Goal: Information Seeking & Learning: Learn about a topic

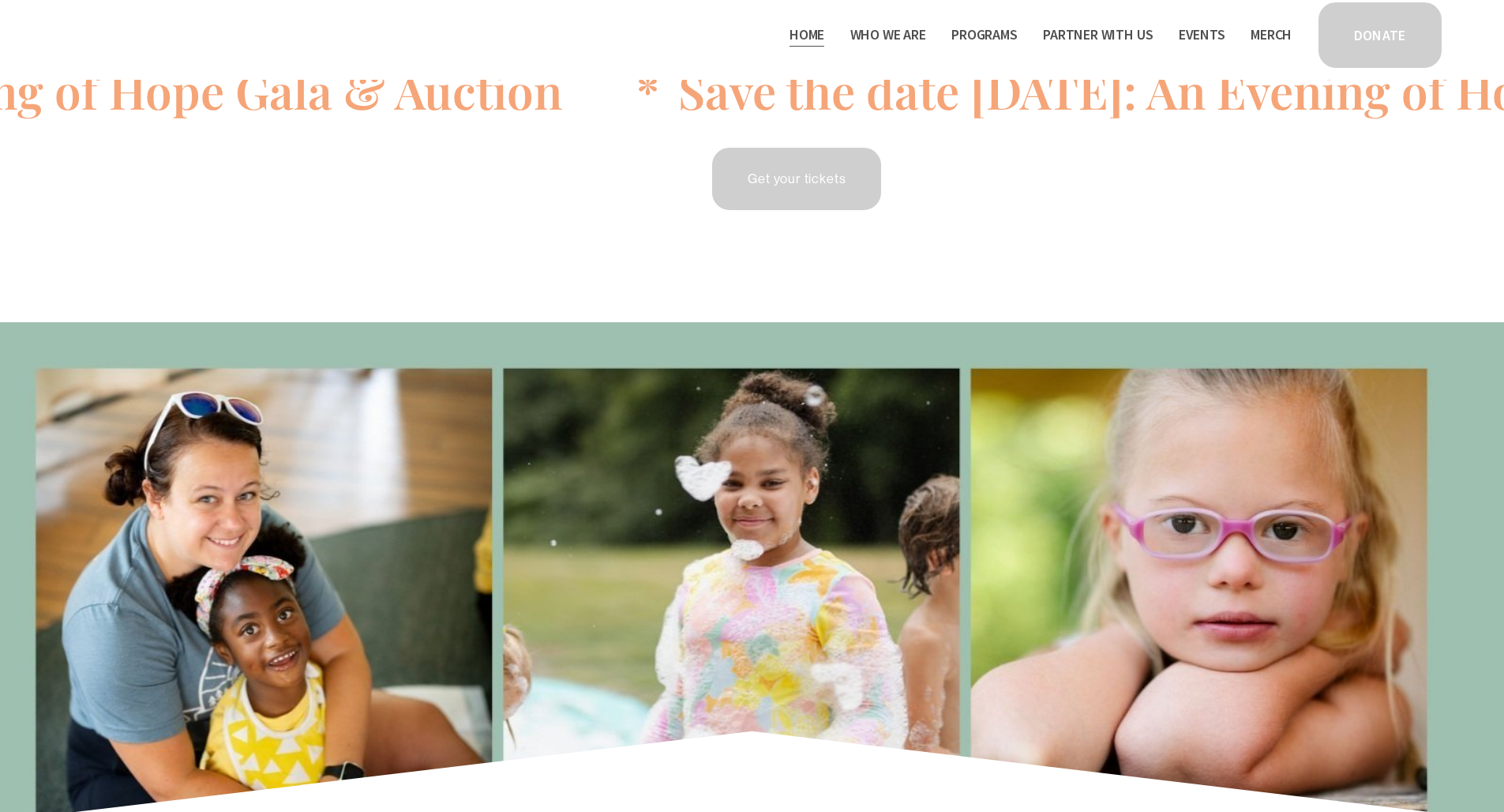
scroll to position [61, 0]
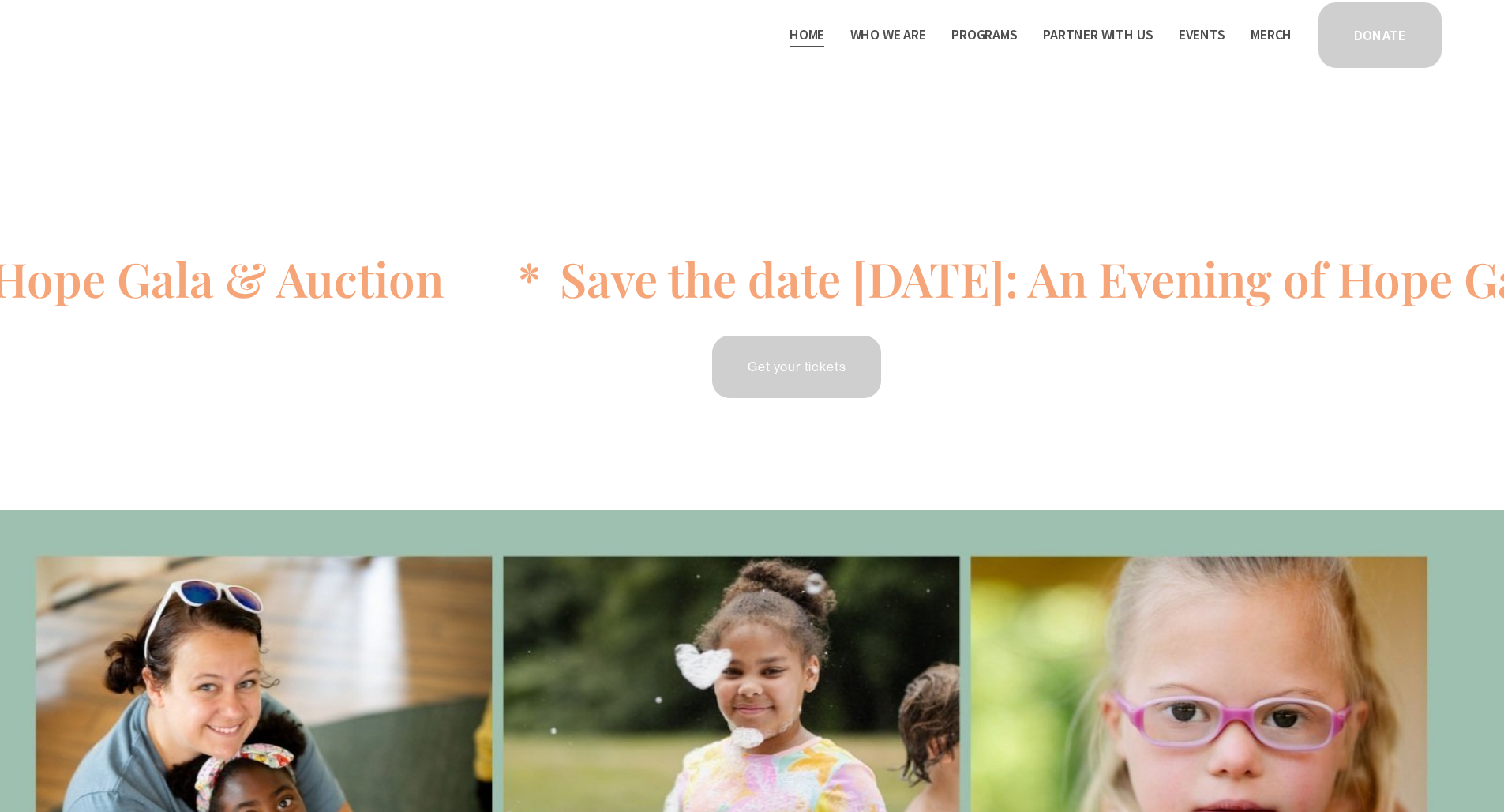
click at [0, 0] on span "Staff & Board" at bounding box center [0, 0] width 0 height 0
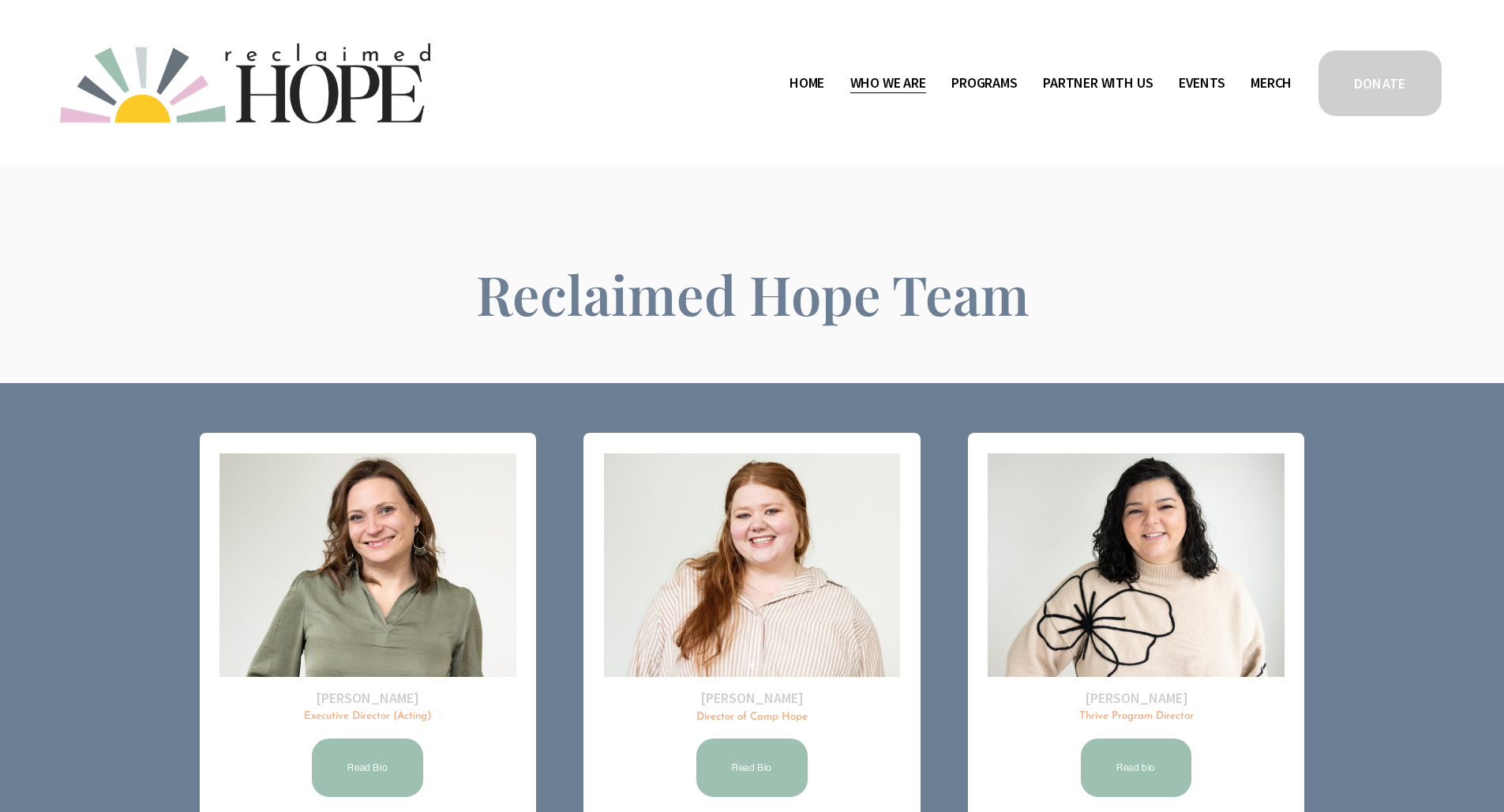
click at [671, 153] on div "Skip to Content Home Who We Are" at bounding box center [752, 83] width 1504 height 167
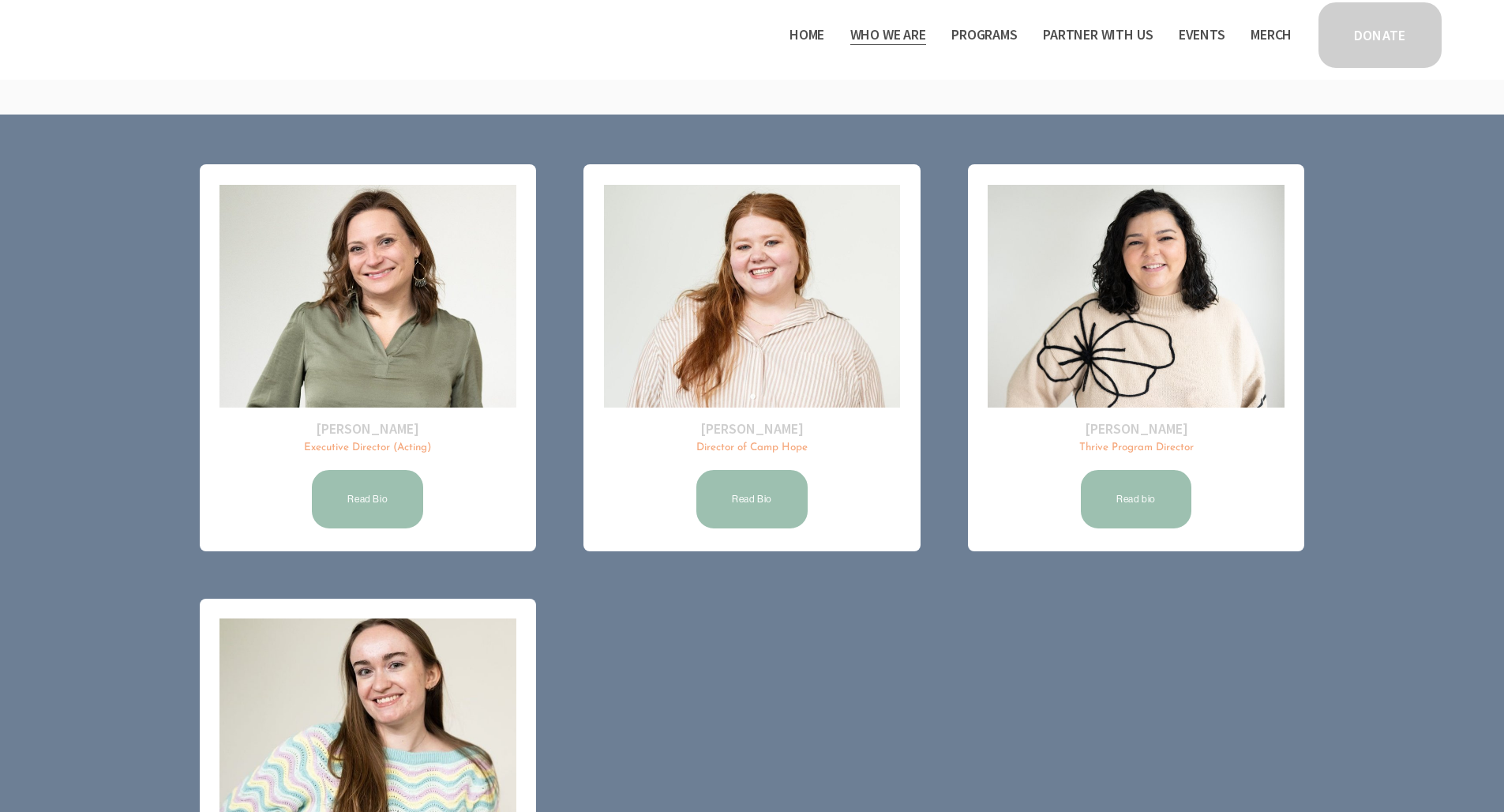
scroll to position [184, 0]
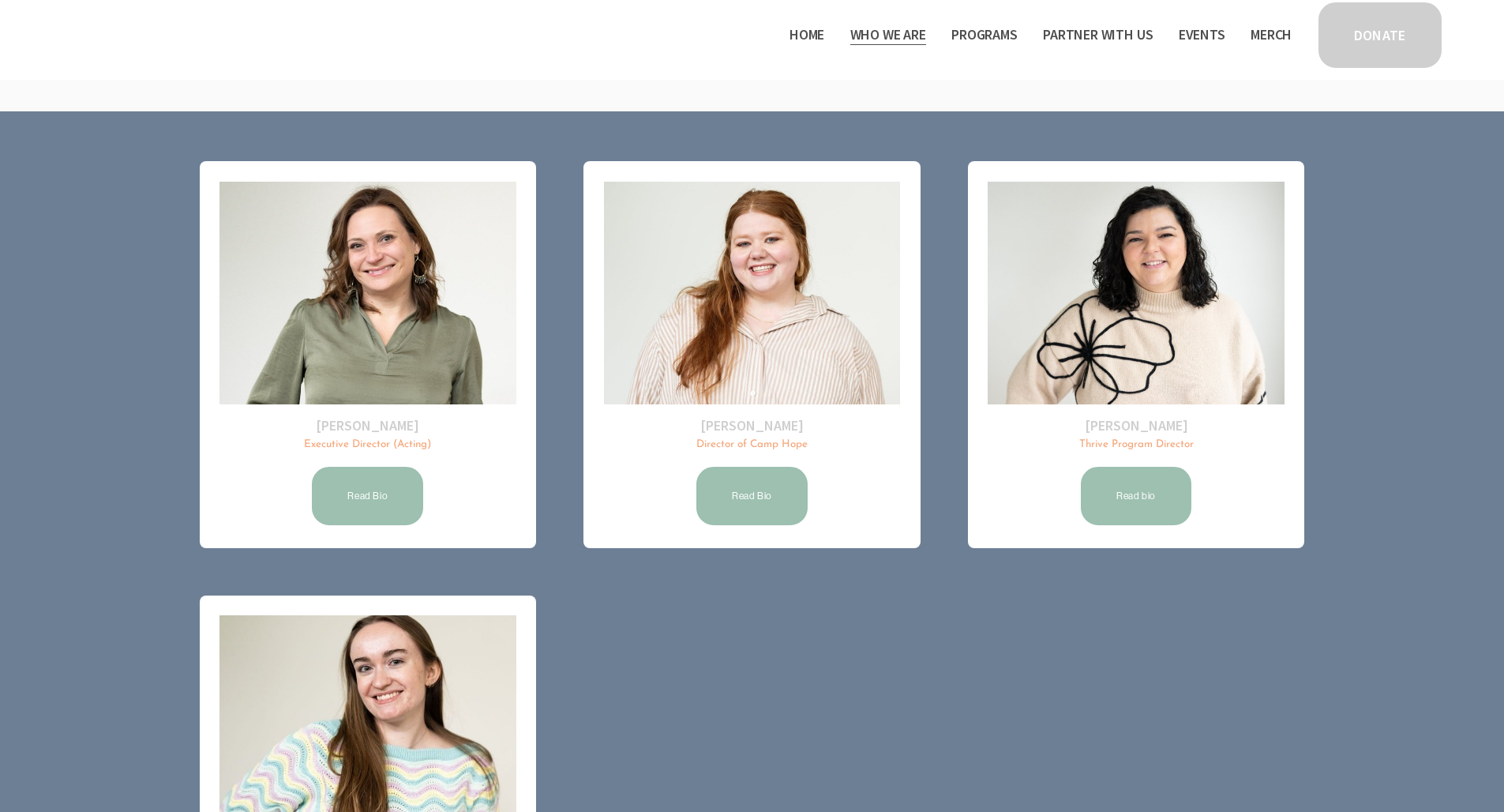
click at [370, 518] on link "Read Bio" at bounding box center [367, 496] width 116 height 63
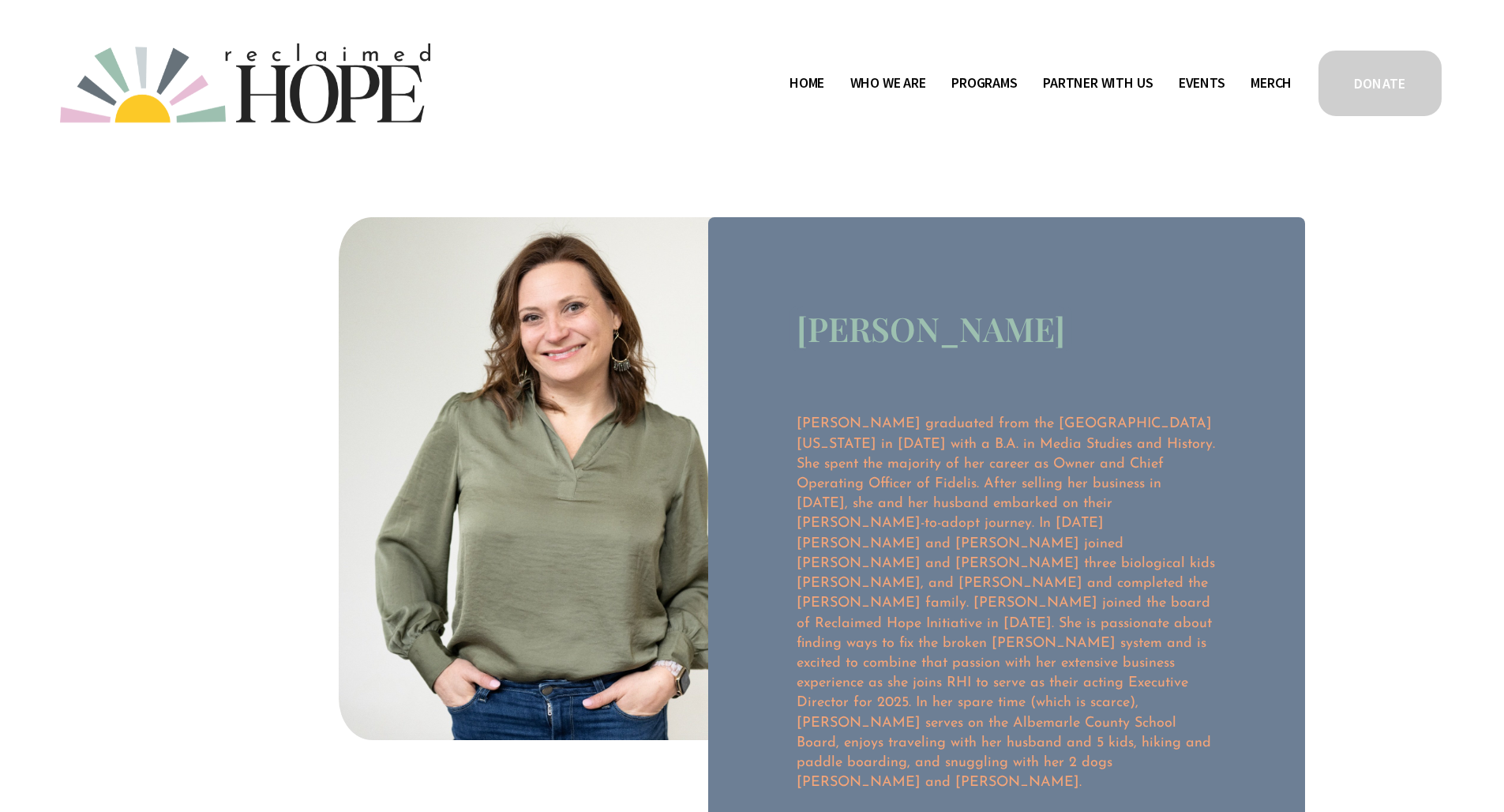
click at [587, 148] on div "Skip to Content Home Who We Are" at bounding box center [752, 83] width 1504 height 167
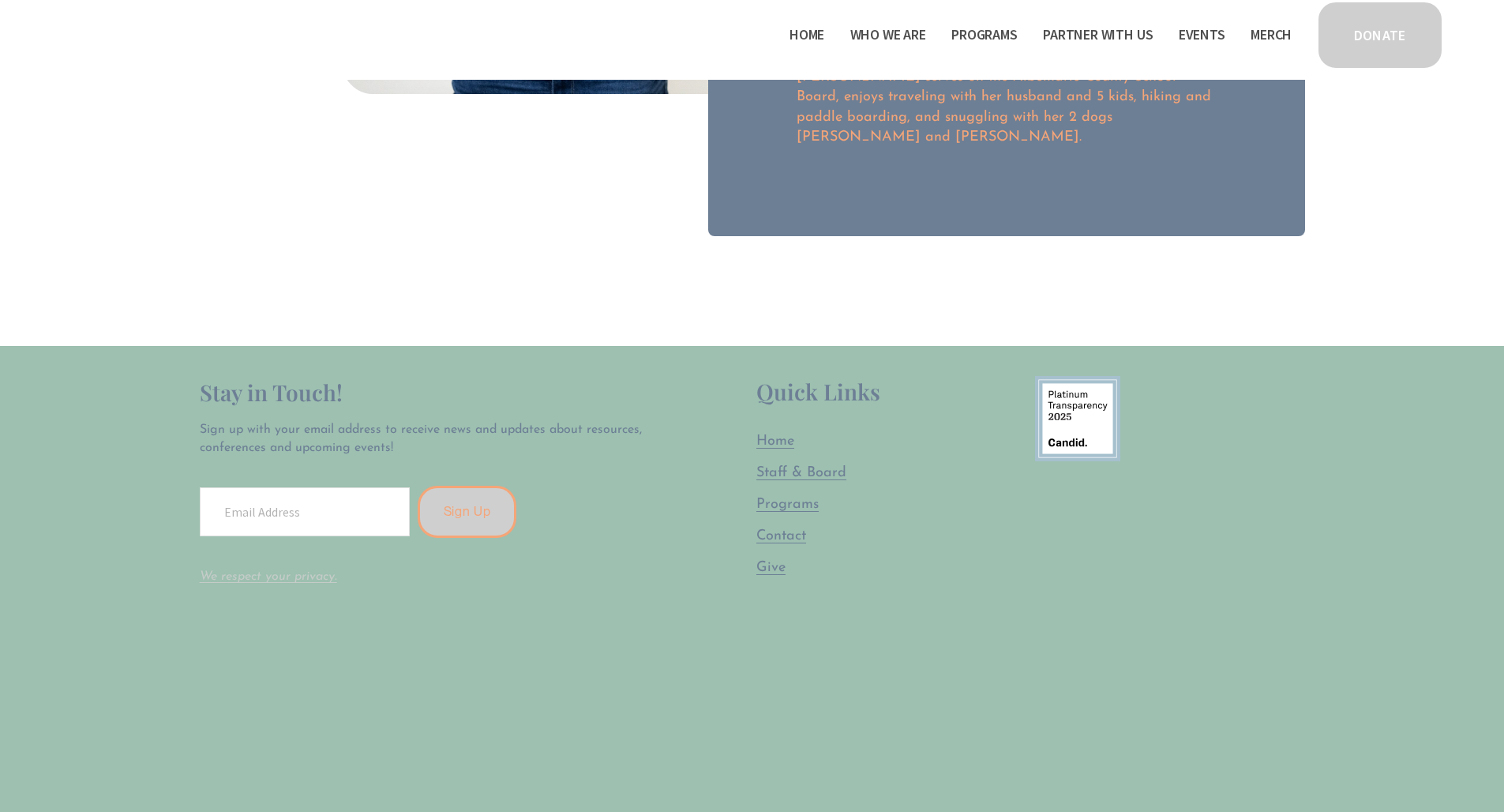
click at [778, 435] on span "Home" at bounding box center [776, 441] width 38 height 14
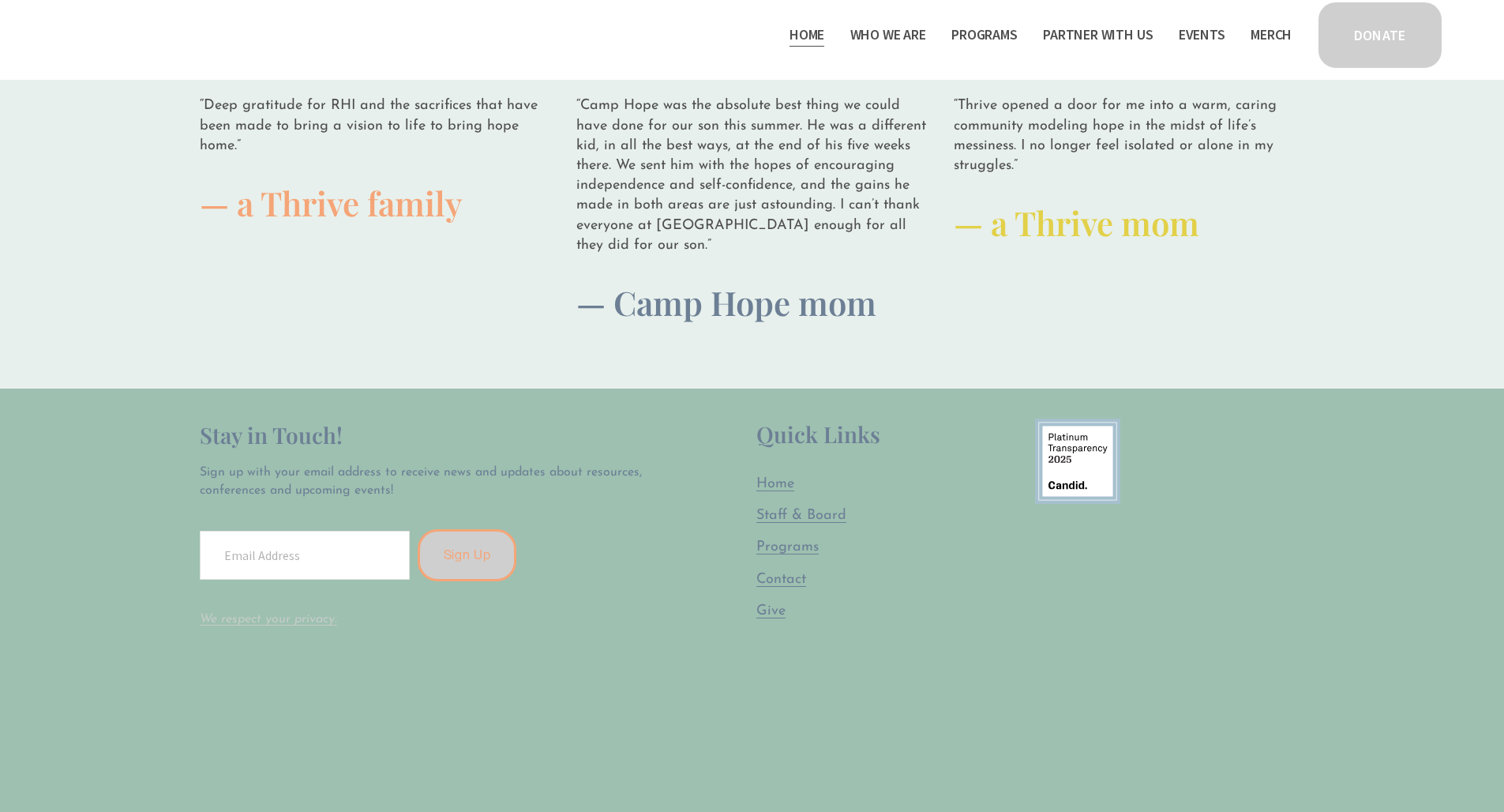
scroll to position [4387, 0]
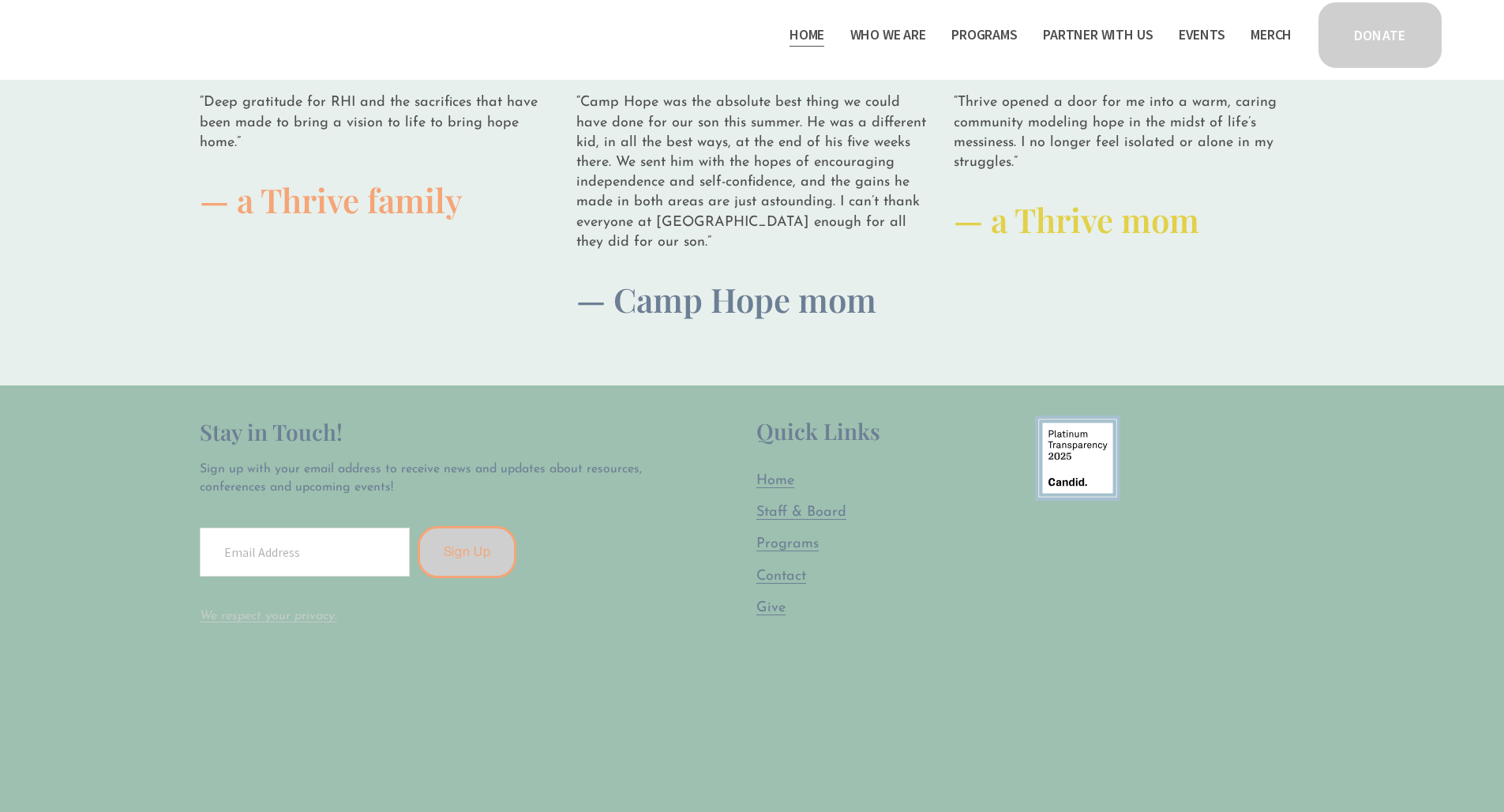
click at [971, 32] on span "Programs" at bounding box center [985, 36] width 66 height 23
click at [0, 0] on span "Camp Hope" at bounding box center [0, 0] width 0 height 0
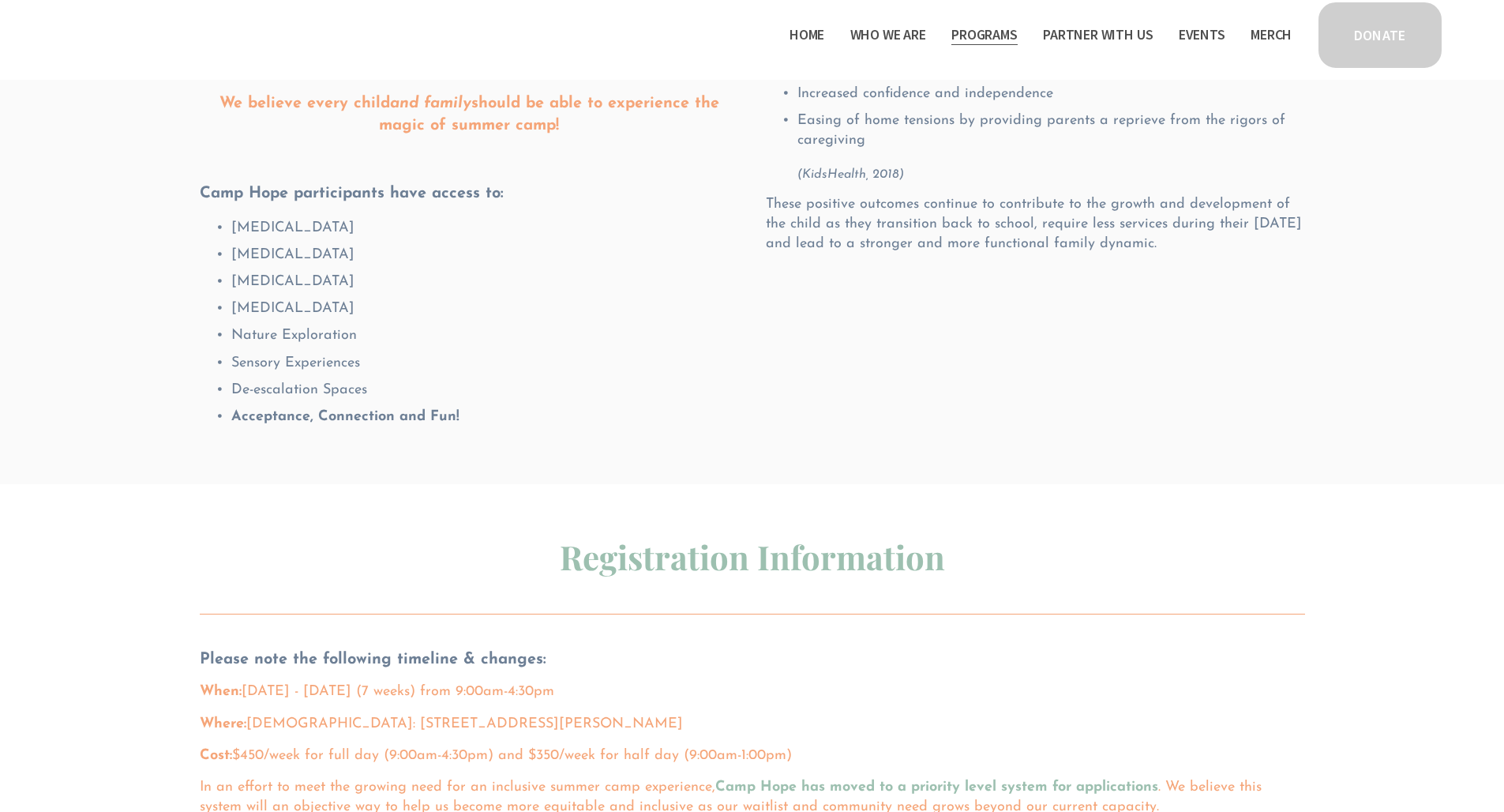
scroll to position [694, 0]
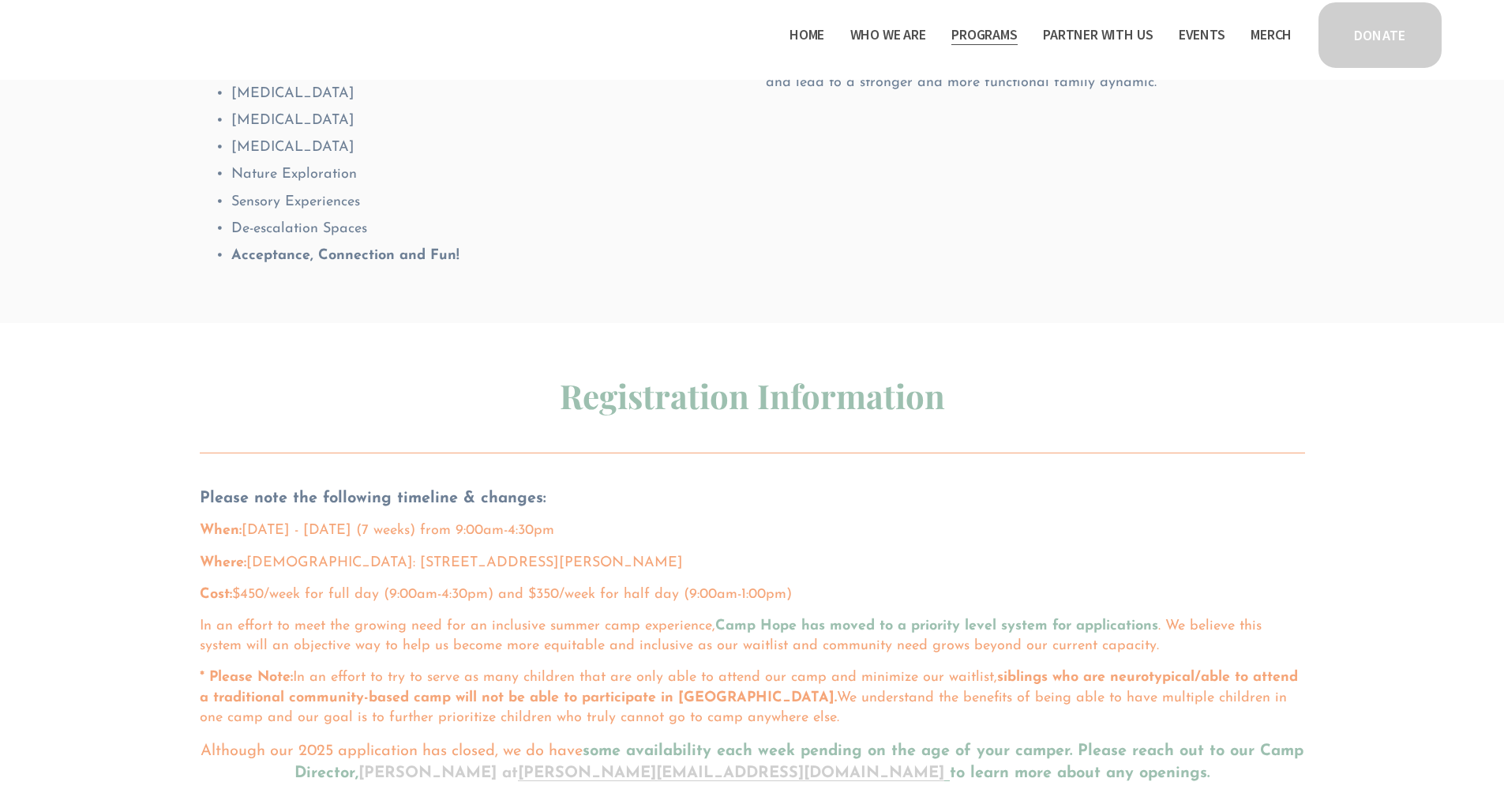
click at [0, 0] on span "Thrive Support Groups" at bounding box center [0, 0] width 0 height 0
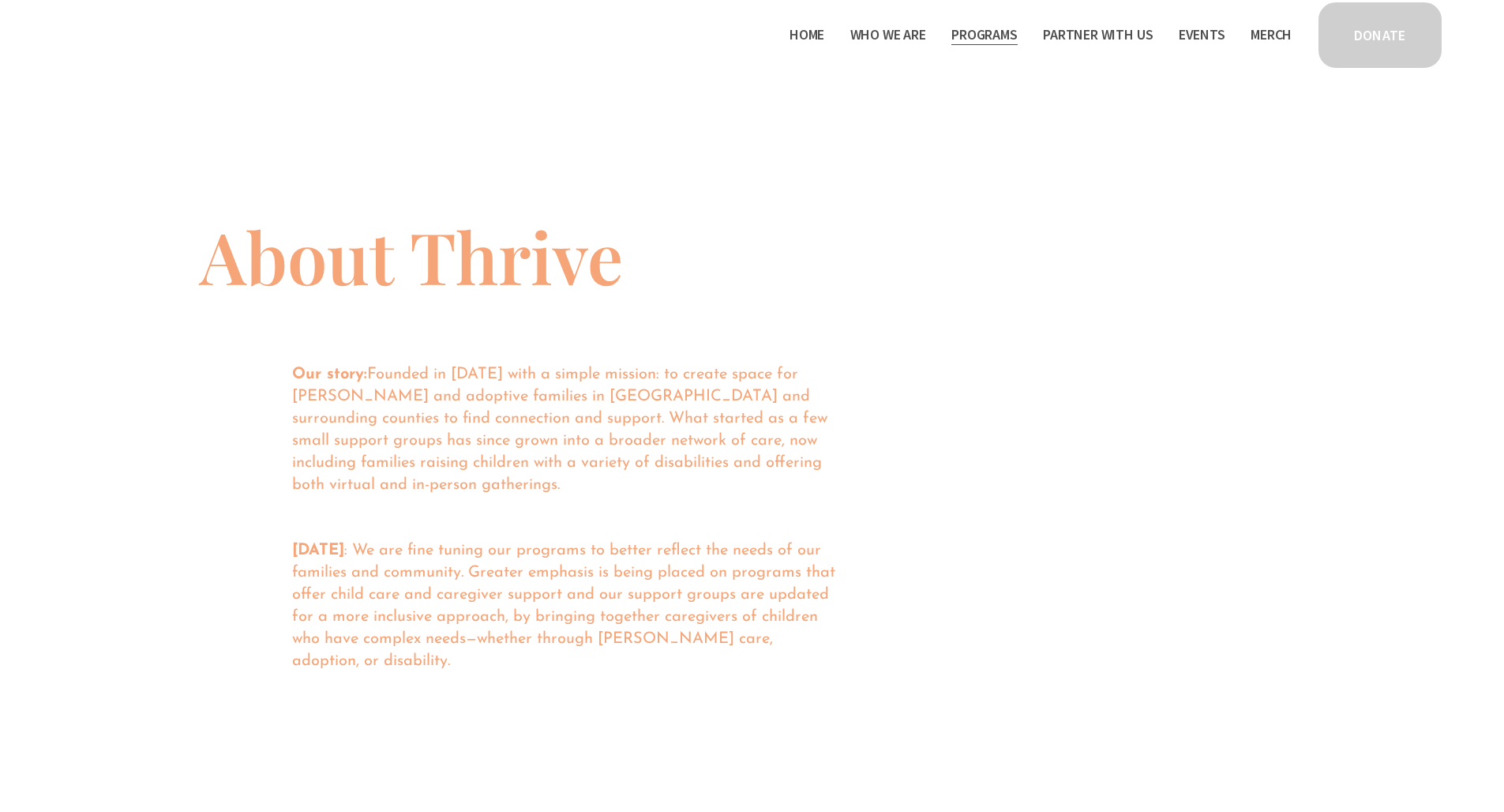
scroll to position [578, 0]
